Goal: Share content: Share content

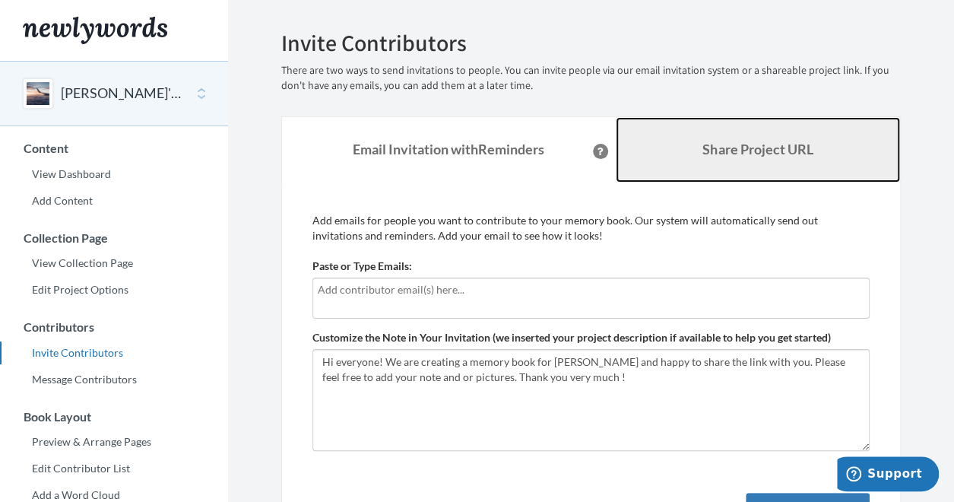
click at [749, 156] on b "Share Project URL" at bounding box center [758, 149] width 110 height 17
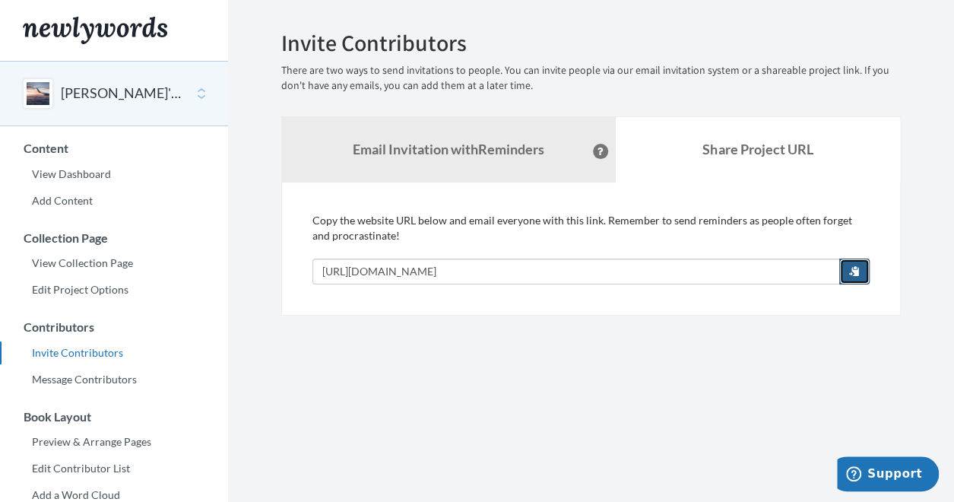
click at [852, 268] on span "button" at bounding box center [854, 270] width 11 height 11
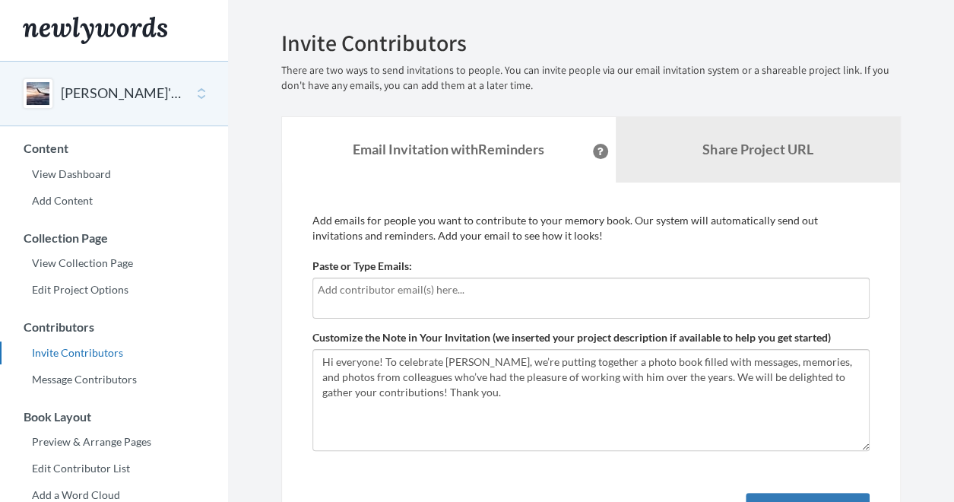
click at [395, 288] on input "text" at bounding box center [591, 289] width 547 height 17
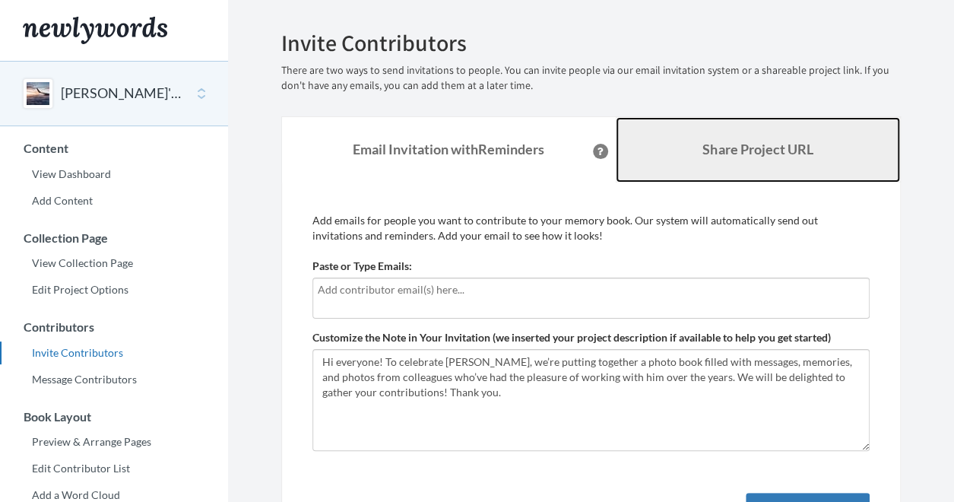
click at [760, 147] on b "Share Project URL" at bounding box center [758, 149] width 110 height 17
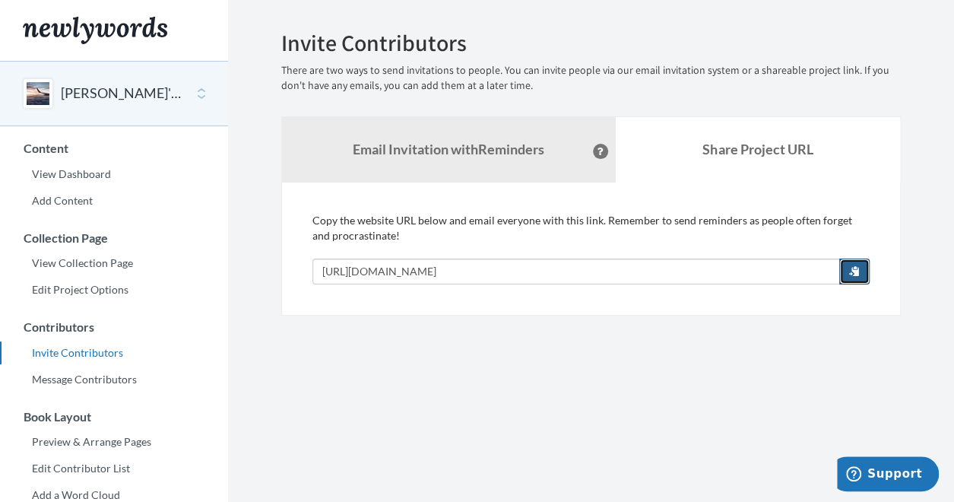
click at [862, 271] on button "button" at bounding box center [855, 272] width 30 height 26
click at [85, 174] on link "View Dashboard" at bounding box center [114, 174] width 228 height 23
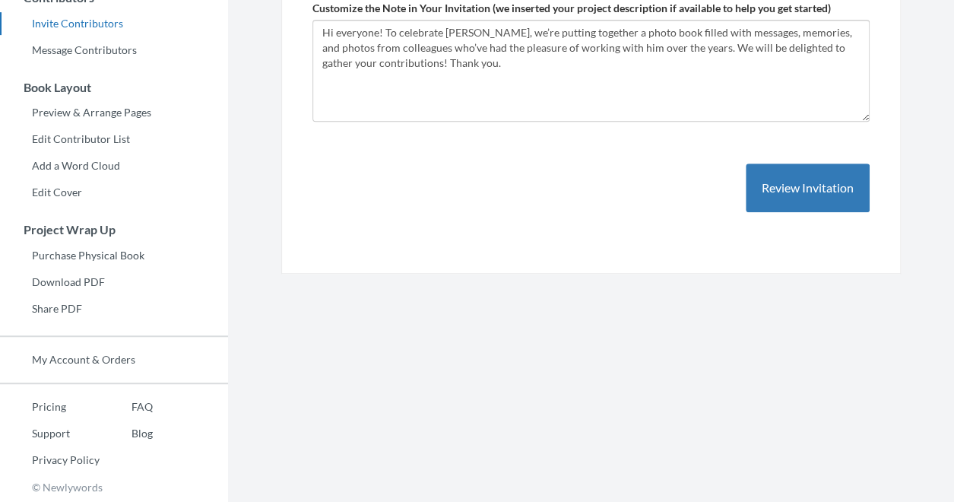
scroll to position [101, 0]
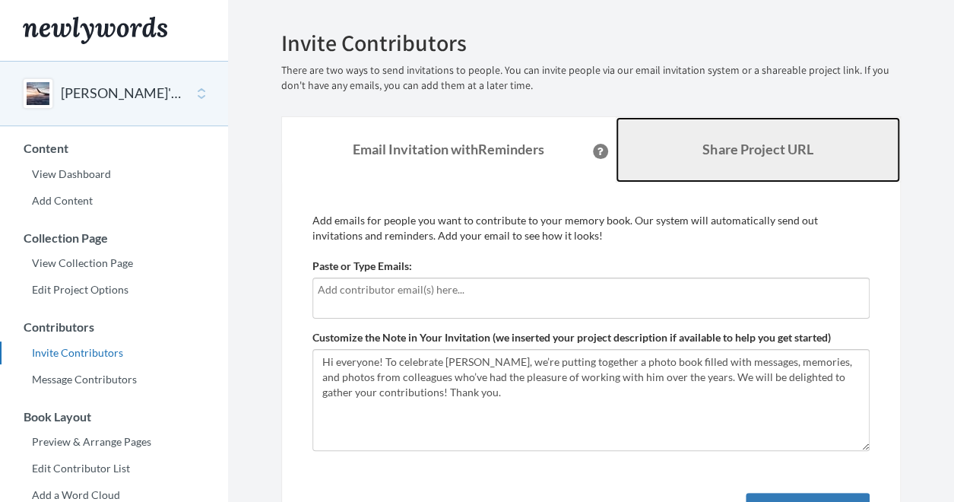
click at [782, 150] on b "Share Project URL" at bounding box center [758, 149] width 110 height 17
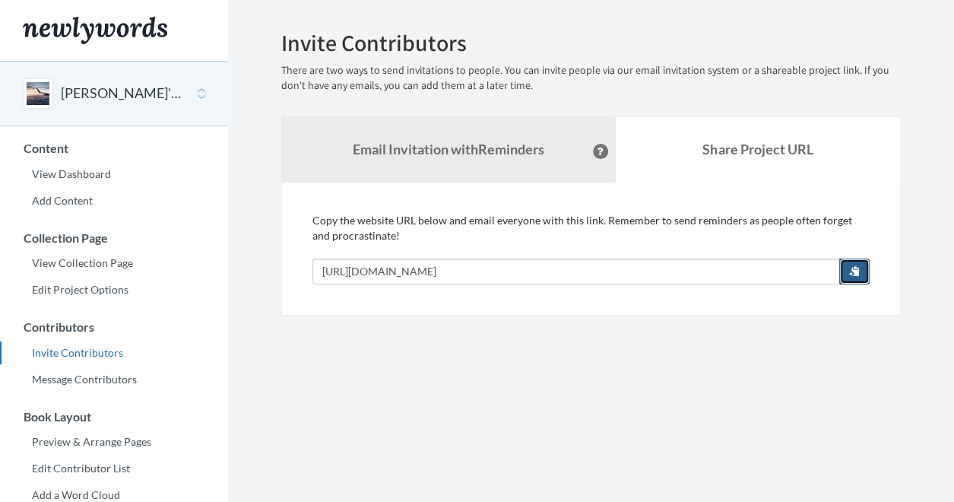
click at [858, 272] on span "button" at bounding box center [854, 270] width 11 height 11
